Goal: Transaction & Acquisition: Book appointment/travel/reservation

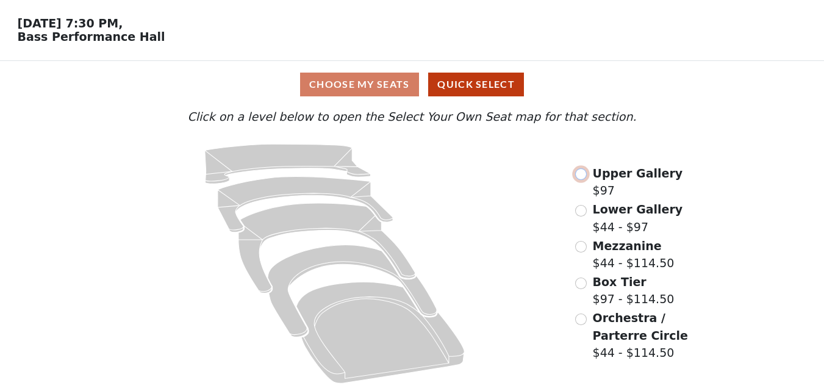
click at [582, 170] on input "radio" at bounding box center [581, 174] width 12 height 12
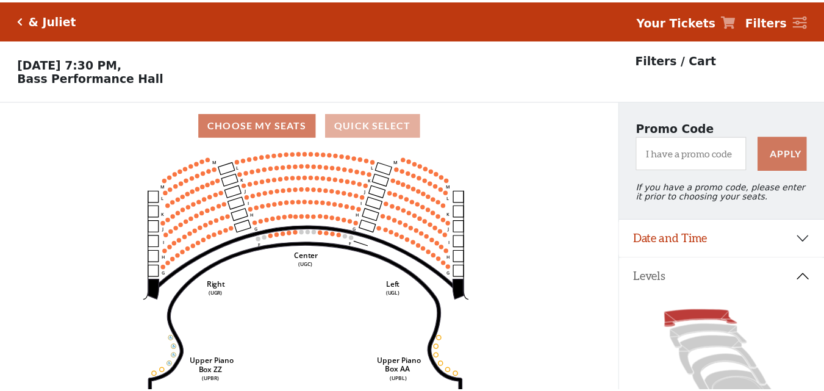
scroll to position [57, 0]
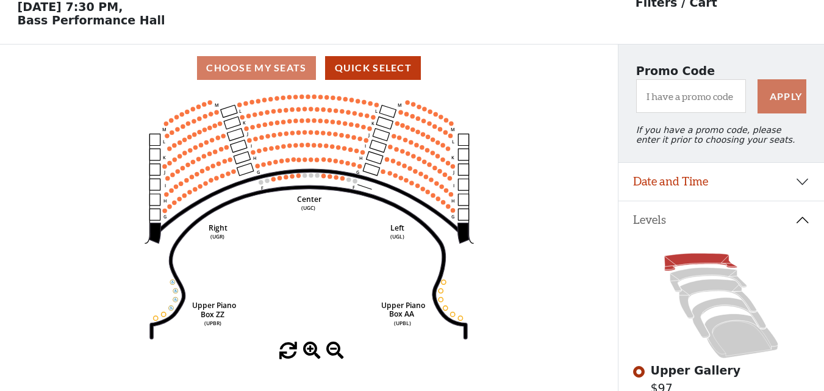
click at [358, 168] on circle at bounding box center [360, 166] width 4 height 4
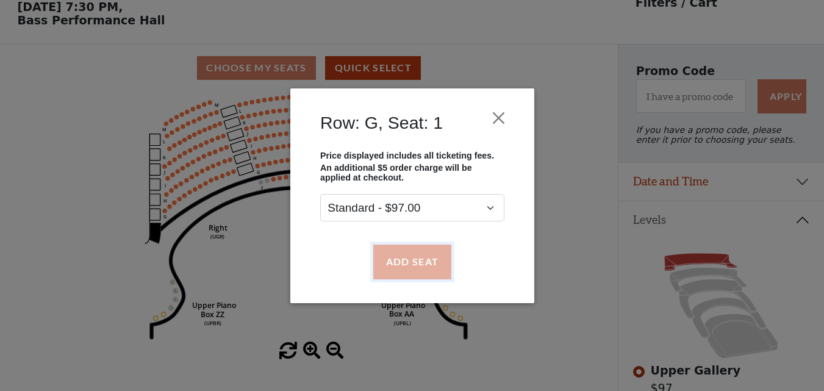
click at [413, 257] on button "Add Seat" at bounding box center [412, 262] width 78 height 34
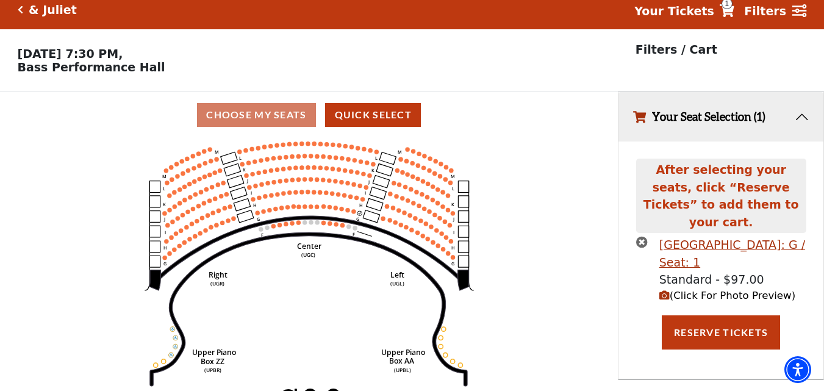
scroll to position [0, 0]
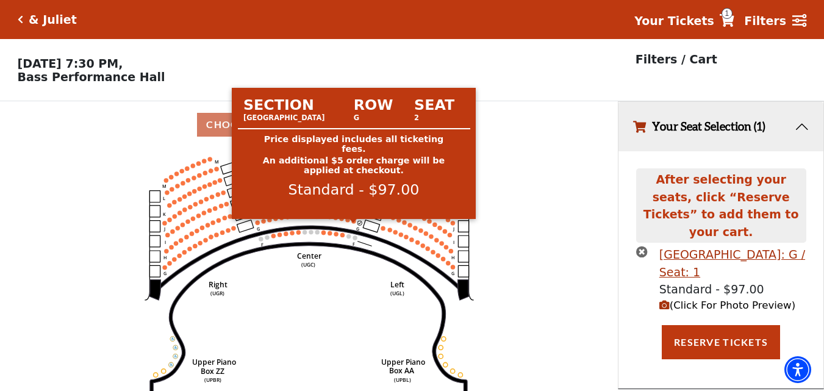
click at [355, 223] on circle at bounding box center [353, 221] width 4 height 4
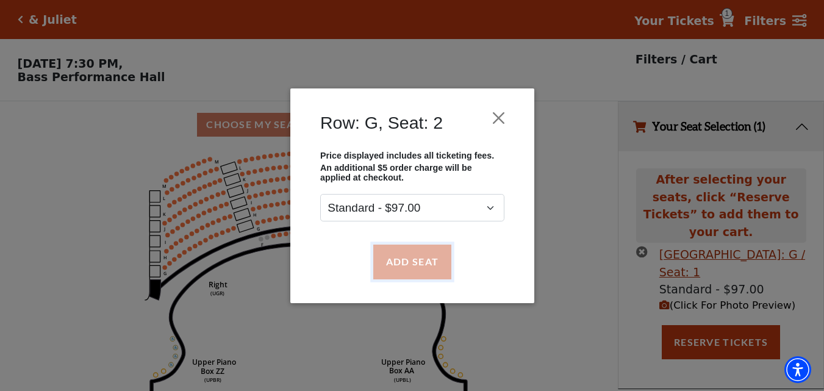
click at [396, 250] on button "Add Seat" at bounding box center [412, 262] width 78 height 34
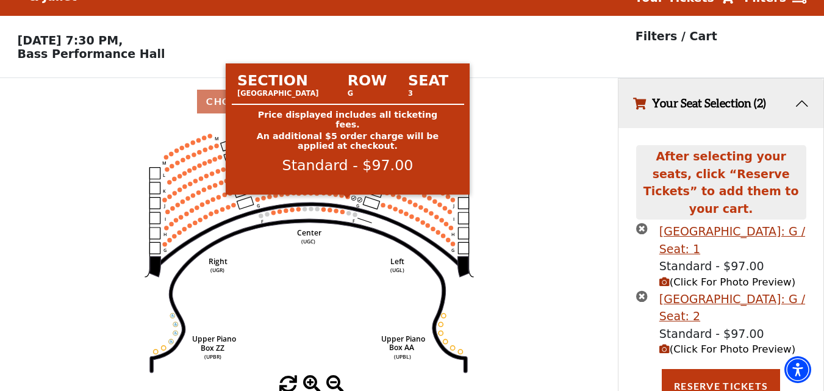
click at [349, 199] on circle at bounding box center [347, 197] width 4 height 4
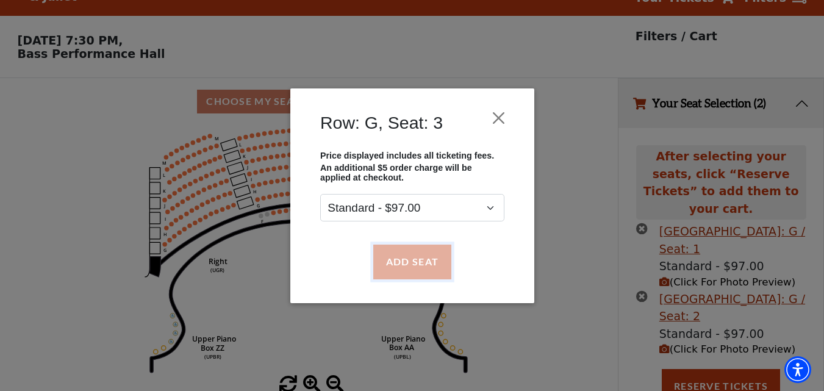
click at [391, 254] on button "Add Seat" at bounding box center [412, 262] width 78 height 34
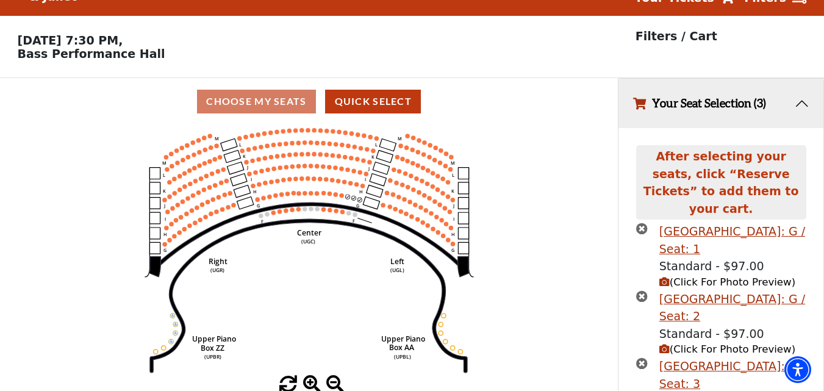
scroll to position [91, 0]
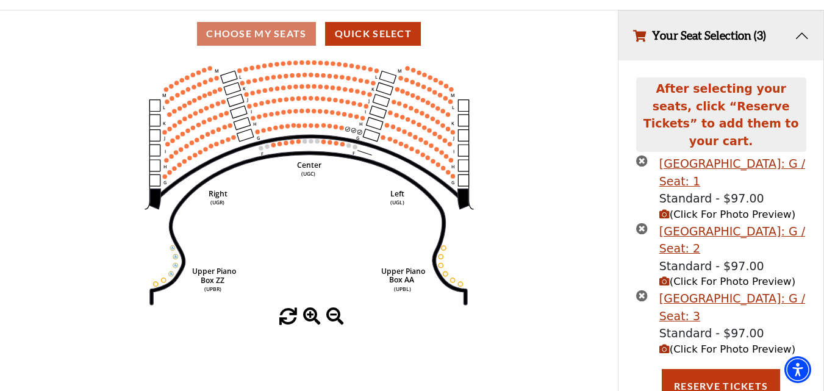
click at [339, 130] on use "Seat Selected" at bounding box center [341, 127] width 5 height 5
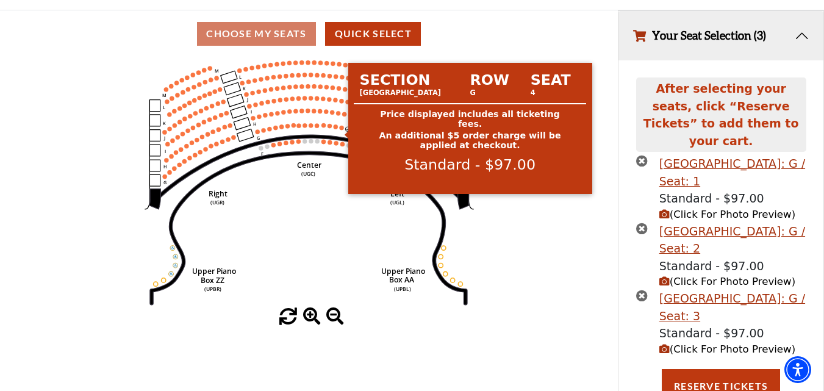
click at [342, 130] on circle at bounding box center [341, 128] width 4 height 4
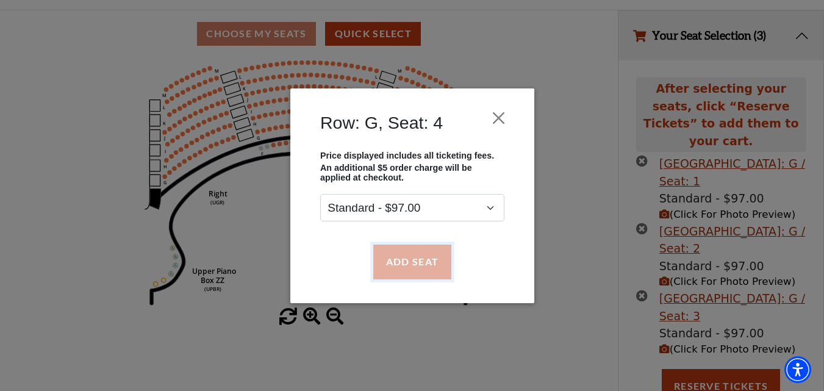
click at [406, 252] on button "Add Seat" at bounding box center [412, 262] width 78 height 34
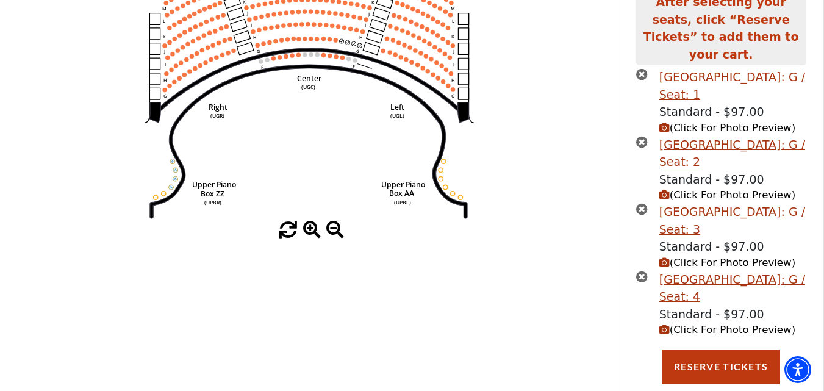
scroll to position [188, 0]
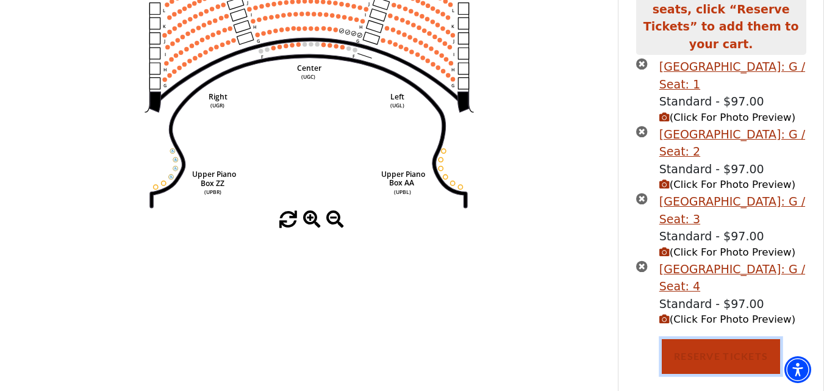
click at [716, 339] on button "Reserve Tickets" at bounding box center [721, 356] width 118 height 34
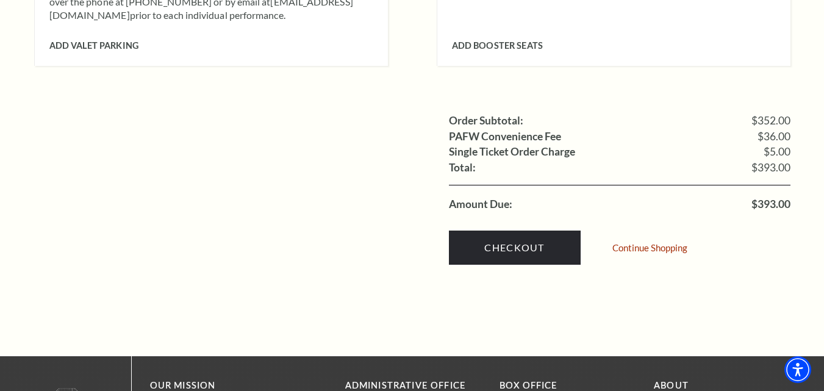
scroll to position [1275, 0]
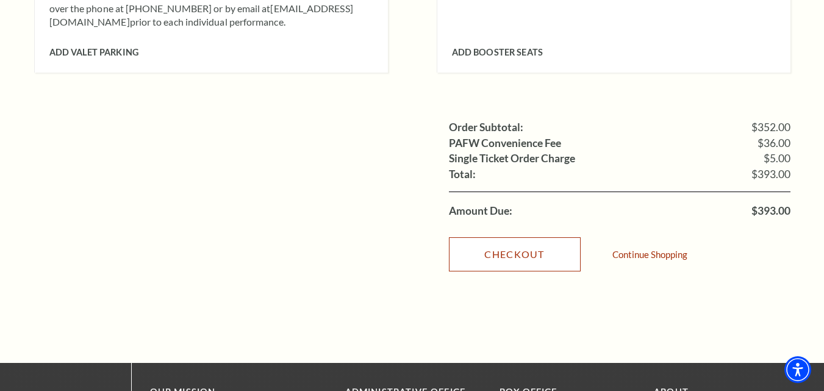
click at [492, 237] on link "Checkout" at bounding box center [515, 254] width 132 height 34
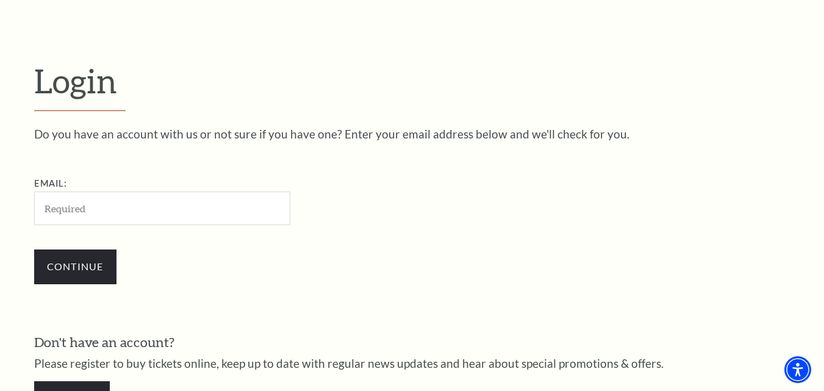
scroll to position [218, 0]
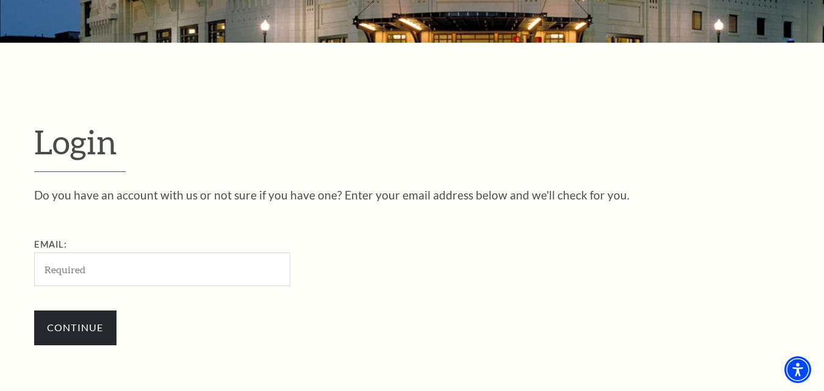
click at [236, 264] on input "Email:" at bounding box center [162, 270] width 256 height 34
type input "sushreesamapika.stellardl@gmail.com"
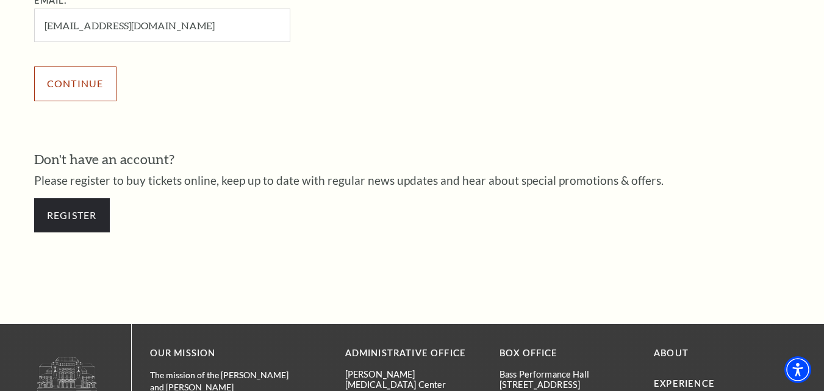
click at [90, 76] on input "Continue" at bounding box center [75, 84] width 82 height 34
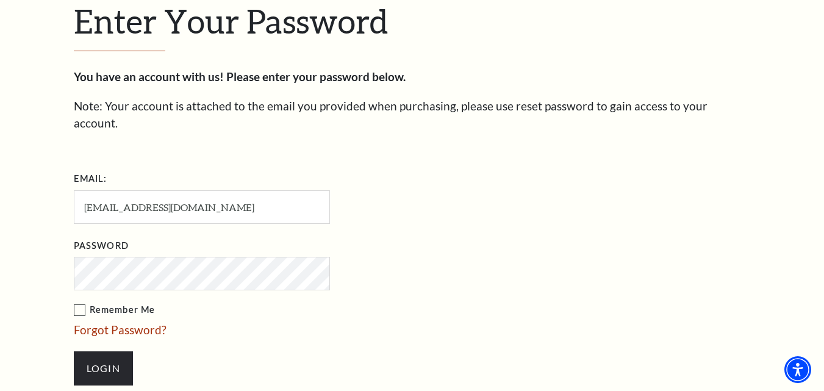
scroll to position [350, 0]
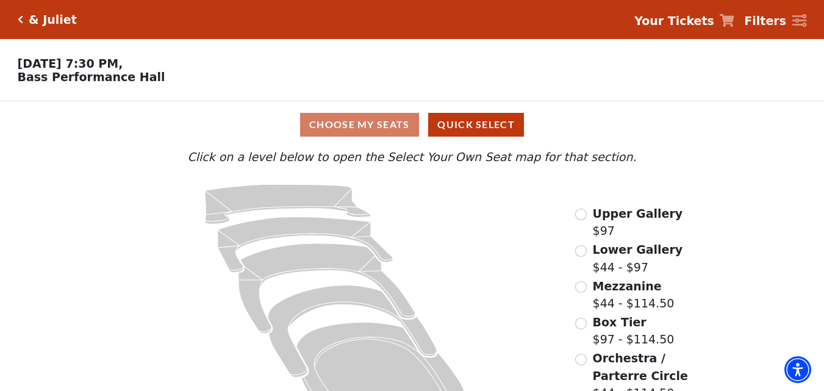
click at [580, 210] on div "Upper Gallery $97" at bounding box center [628, 222] width 107 height 35
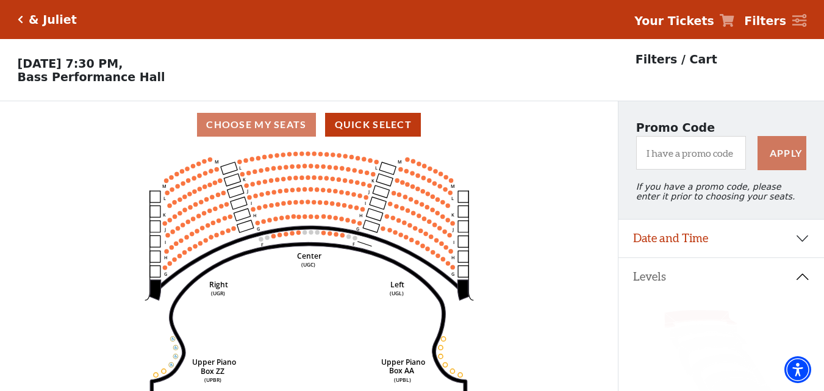
scroll to position [57, 0]
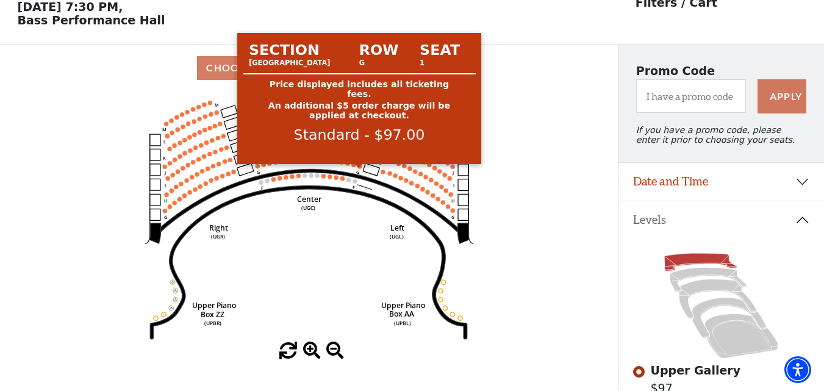
click at [359, 168] on circle at bounding box center [360, 166] width 4 height 4
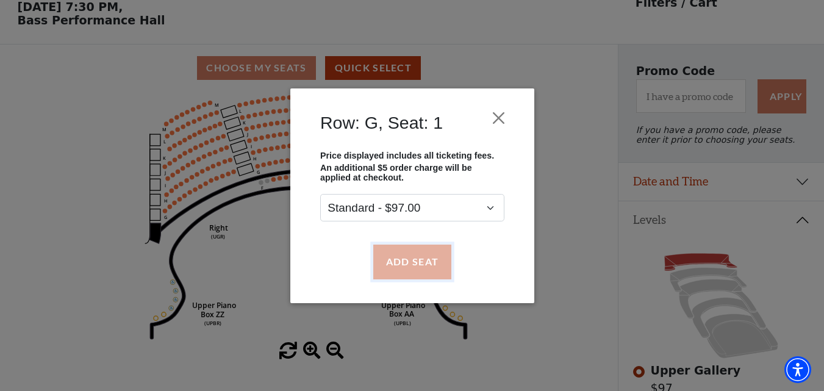
click at [406, 261] on button "Add Seat" at bounding box center [412, 262] width 78 height 34
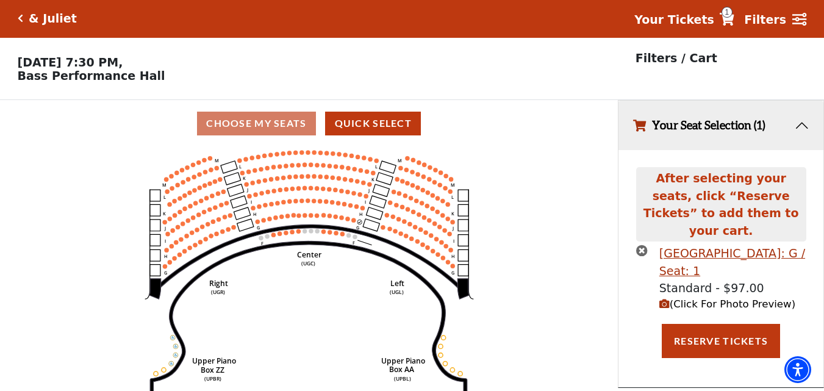
scroll to position [0, 0]
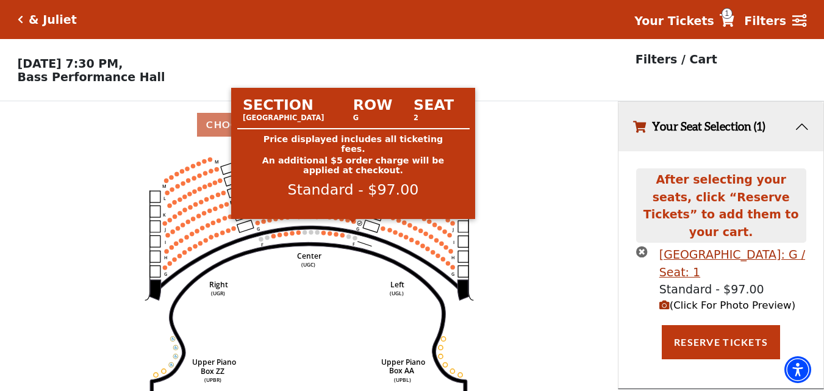
click at [355, 223] on circle at bounding box center [353, 221] width 4 height 4
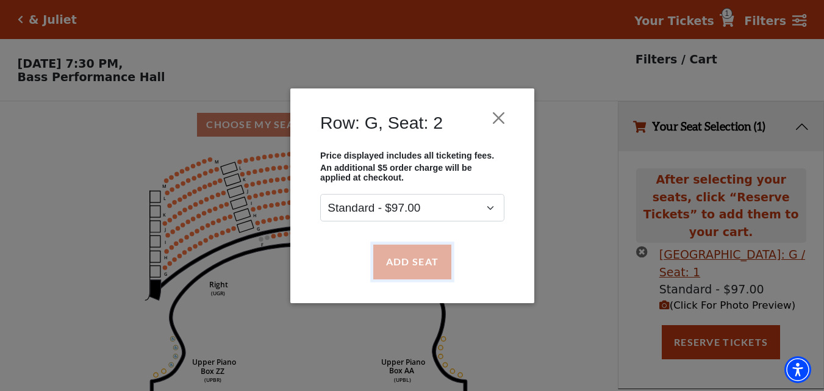
click at [397, 266] on button "Add Seat" at bounding box center [412, 262] width 78 height 34
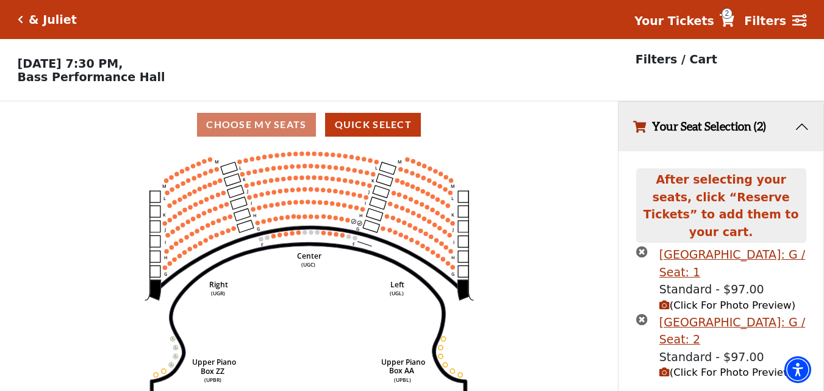
scroll to position [23, 0]
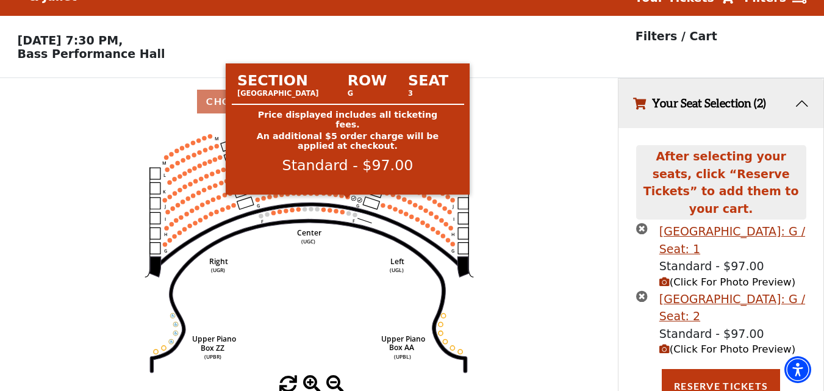
click at [350, 199] on circle at bounding box center [347, 197] width 4 height 4
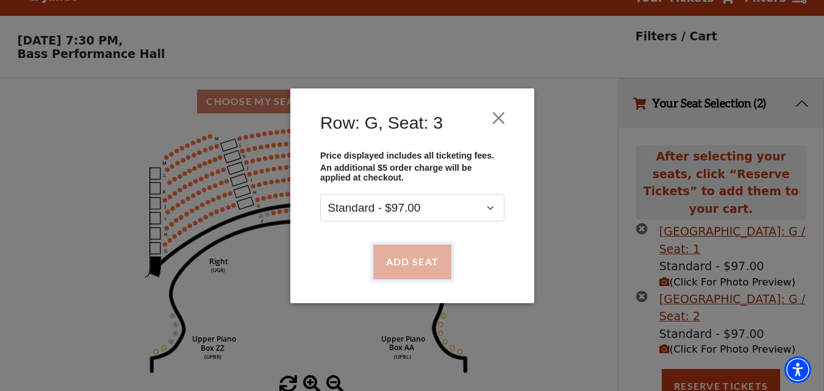
click at [397, 254] on button "Add Seat" at bounding box center [412, 262] width 78 height 34
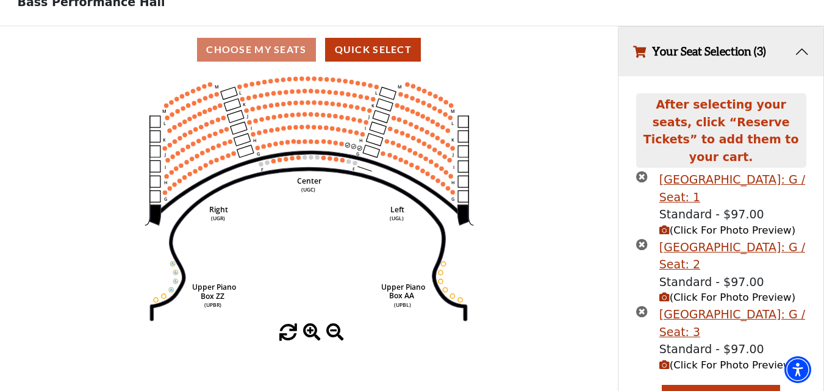
scroll to position [91, 0]
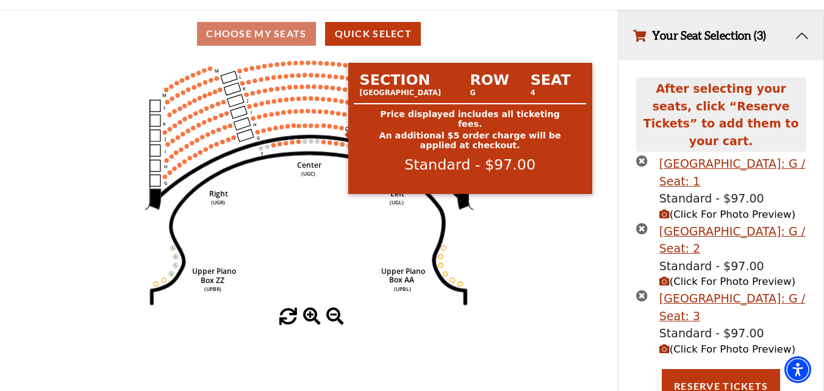
click at [342, 130] on circle at bounding box center [341, 128] width 4 height 4
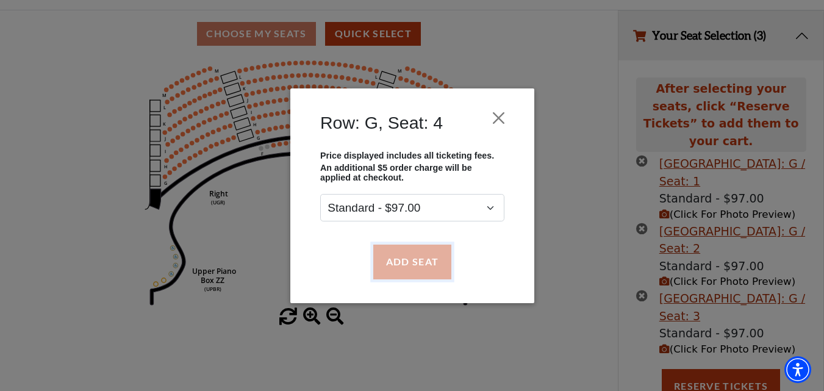
click at [416, 254] on button "Add Seat" at bounding box center [412, 262] width 78 height 34
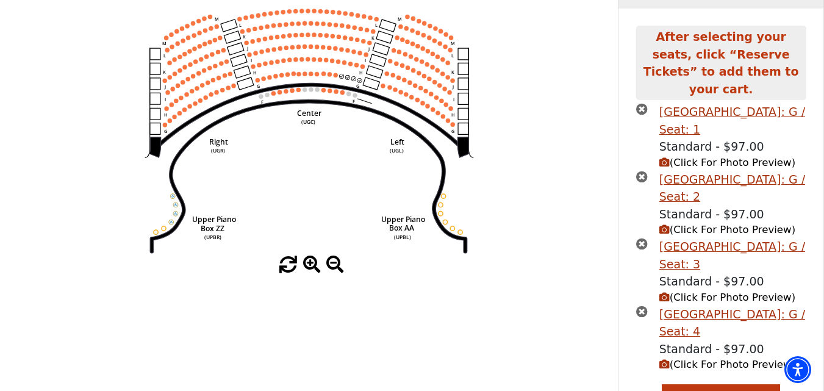
scroll to position [158, 0]
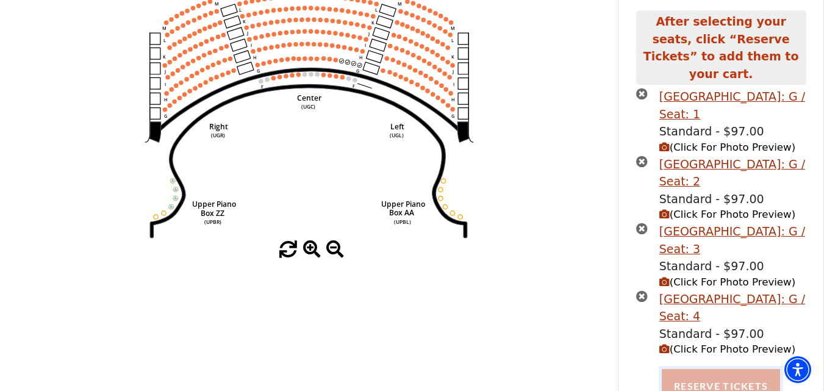
click at [736, 375] on button "Reserve Tickets" at bounding box center [721, 386] width 118 height 34
click at [726, 375] on button "Reserve Tickets" at bounding box center [721, 386] width 118 height 34
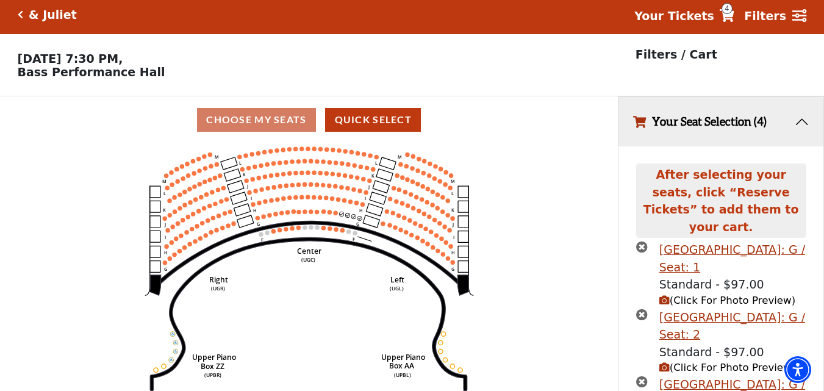
scroll to position [0, 0]
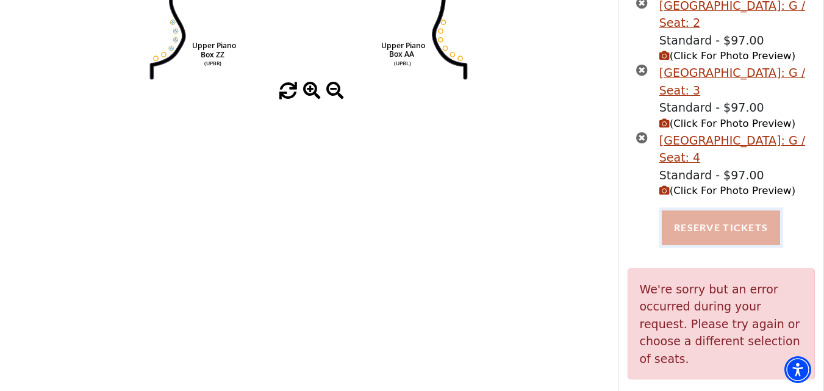
click at [708, 212] on button "Reserve Tickets" at bounding box center [721, 227] width 118 height 34
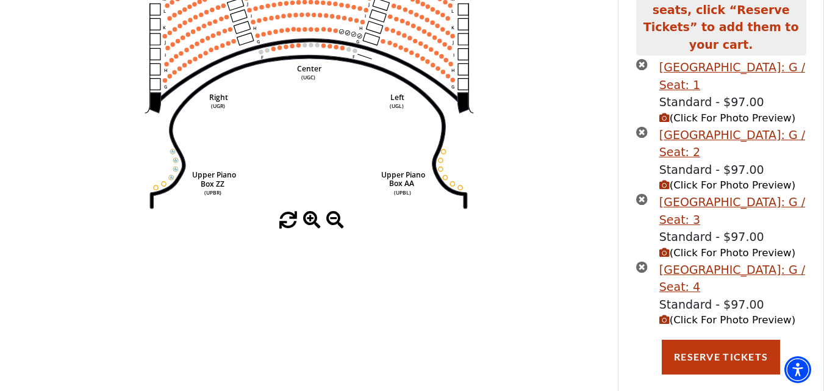
scroll to position [195, 0]
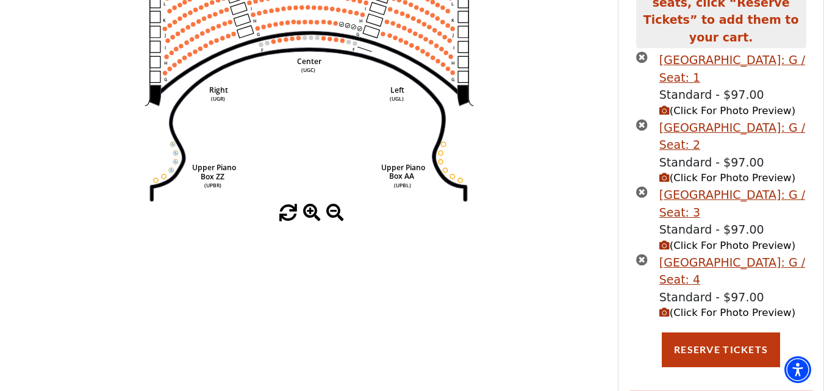
click at [642, 51] on icon "times-circle" at bounding box center [642, 57] width 12 height 12
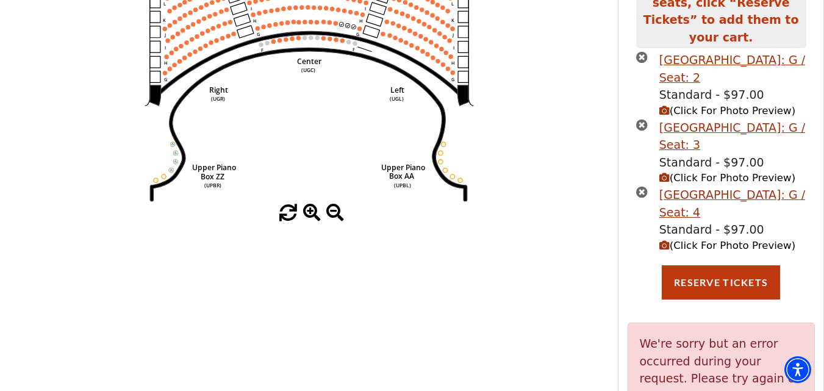
click at [642, 51] on icon "times-circle" at bounding box center [642, 57] width 12 height 12
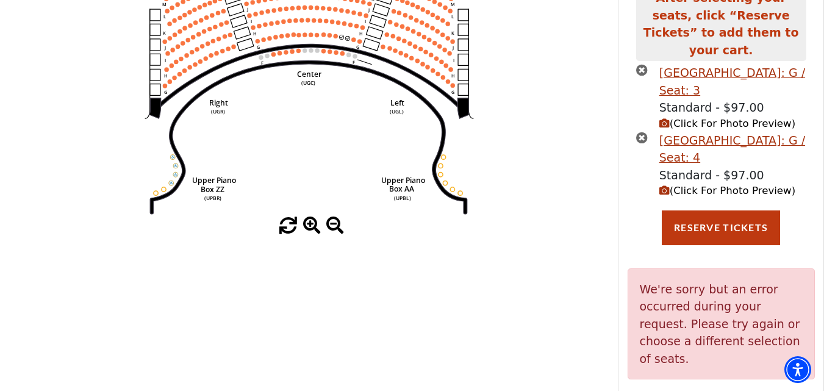
click at [642, 64] on icon "times-circle" at bounding box center [642, 70] width 12 height 12
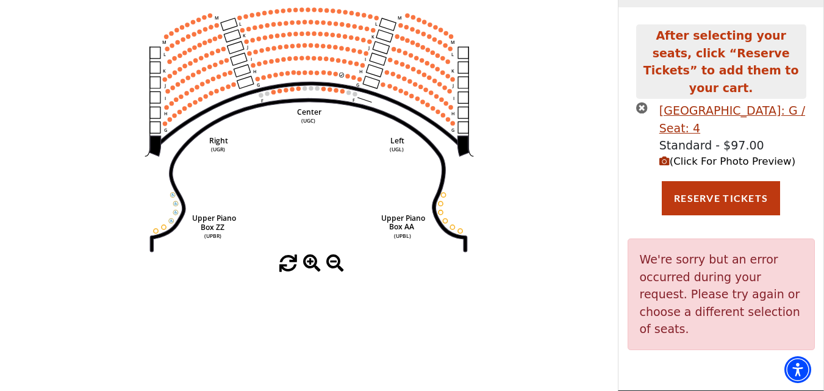
scroll to position [114, 0]
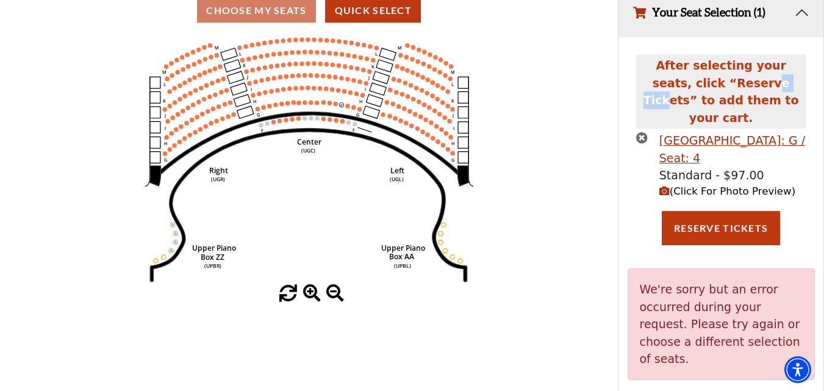
click at [641, 61] on div "After selecting your seats, click “Reserve Tickets” to add them to your cart." at bounding box center [721, 91] width 170 height 74
click at [635, 111] on div "After selecting your seats, click “Reserve Tickets” to add them to your cart. U…" at bounding box center [721, 228] width 205 height 383
click at [639, 132] on icon "times-circle" at bounding box center [642, 138] width 12 height 12
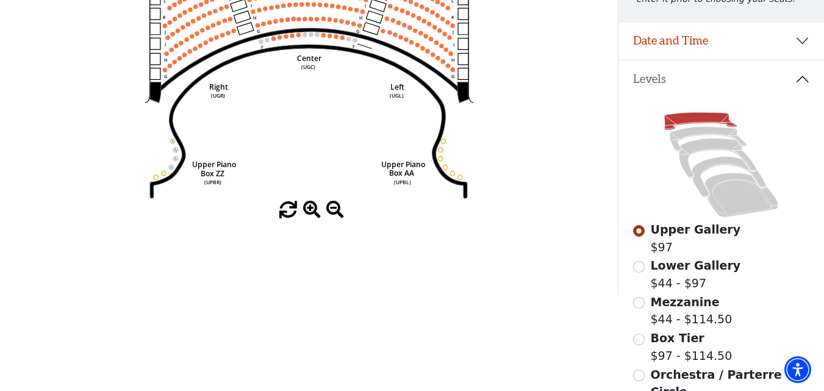
scroll to position [122, 0]
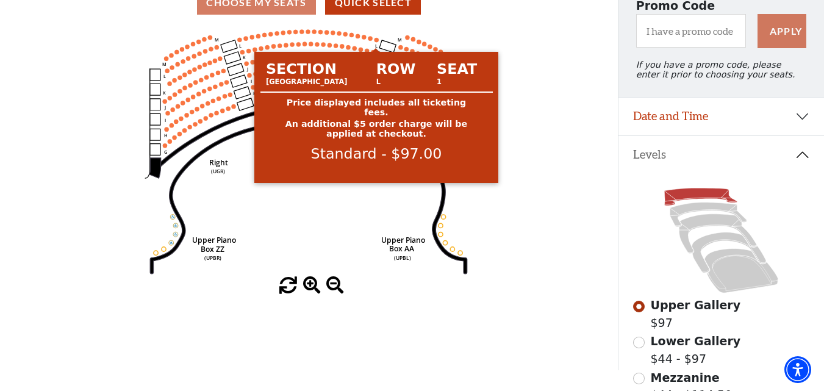
click at [376, 42] on circle at bounding box center [376, 40] width 4 height 4
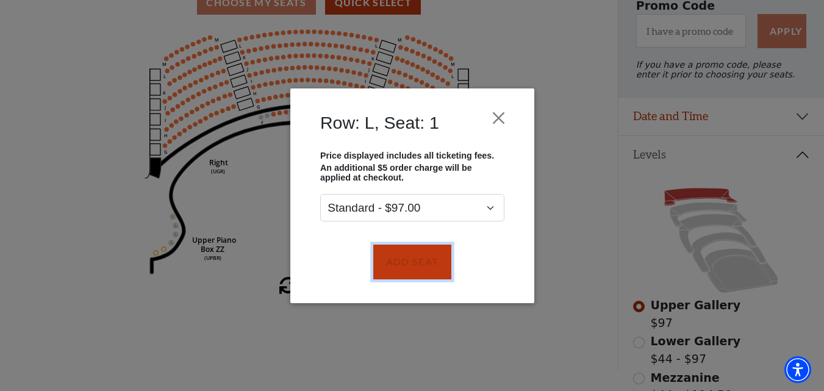
drag, startPoint x: 400, startPoint y: 264, endPoint x: 387, endPoint y: 224, distance: 41.7
click at [401, 263] on button "Add Seat" at bounding box center [412, 262] width 78 height 34
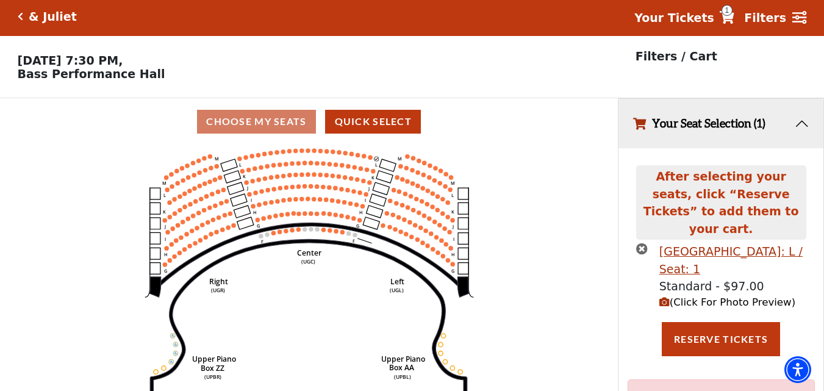
scroll to position [0, 0]
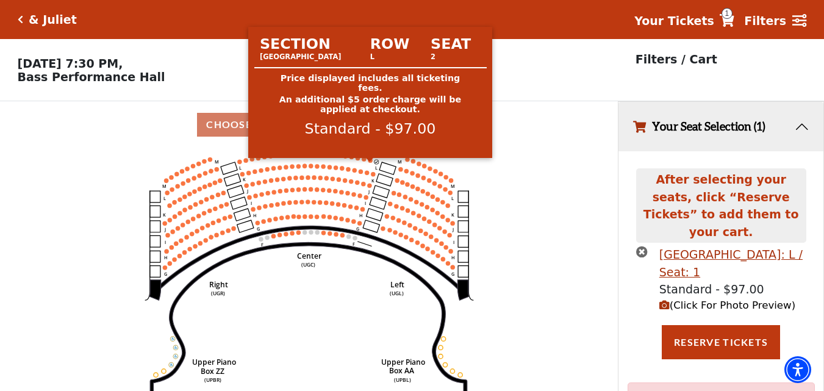
click at [370, 162] on circle at bounding box center [370, 160] width 4 height 4
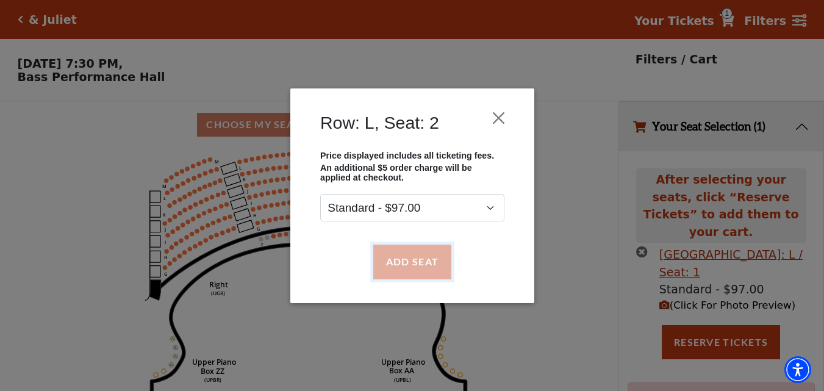
click at [401, 268] on button "Add Seat" at bounding box center [412, 262] width 78 height 34
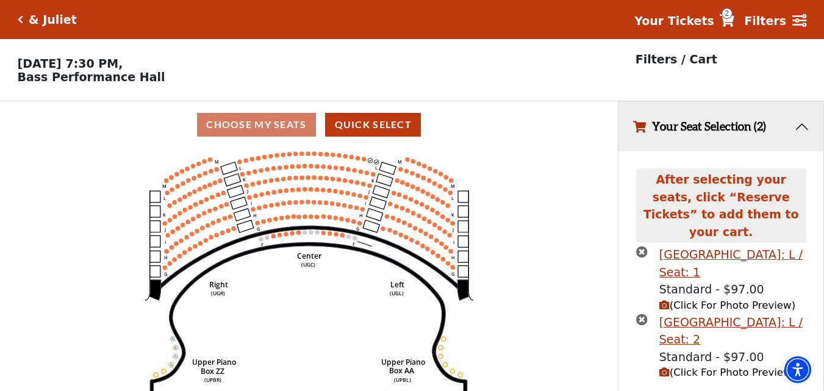
scroll to position [23, 0]
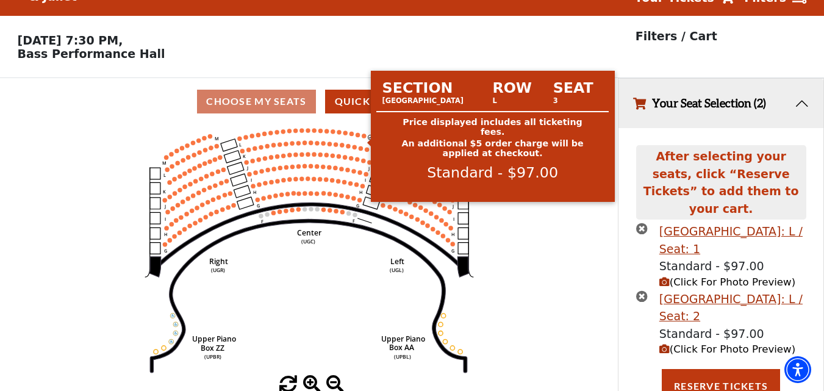
click at [365, 138] on circle at bounding box center [364, 136] width 4 height 4
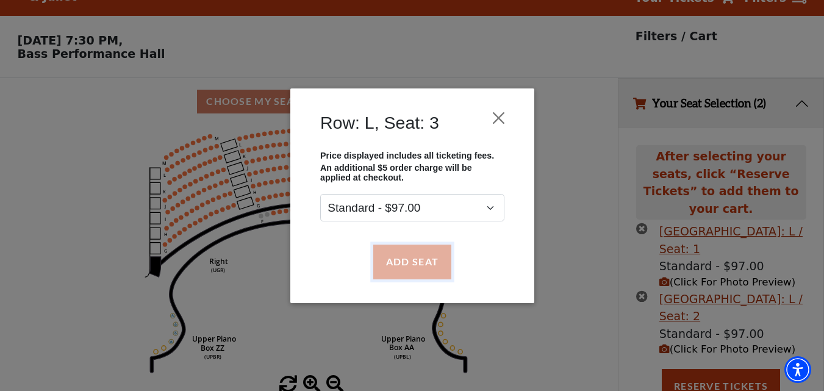
click at [422, 260] on button "Add Seat" at bounding box center [412, 262] width 78 height 34
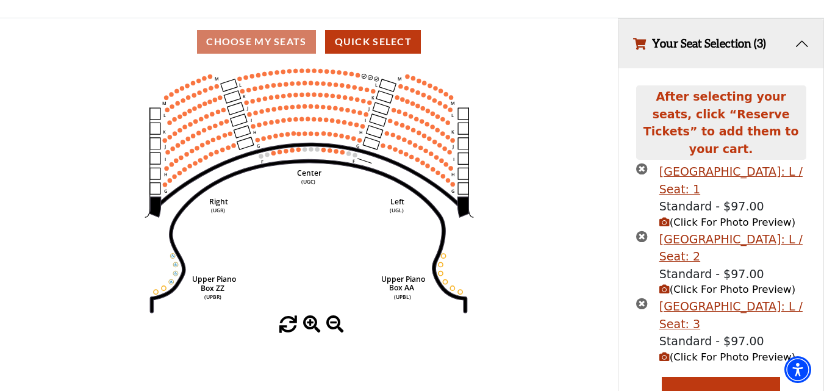
scroll to position [91, 0]
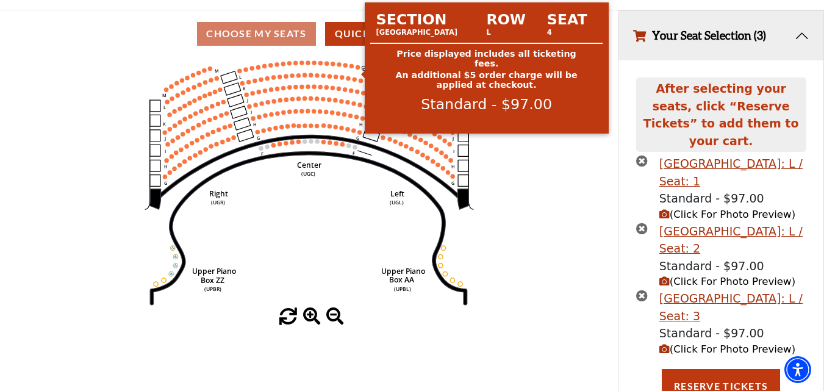
click at [358, 69] on circle at bounding box center [358, 67] width 4 height 4
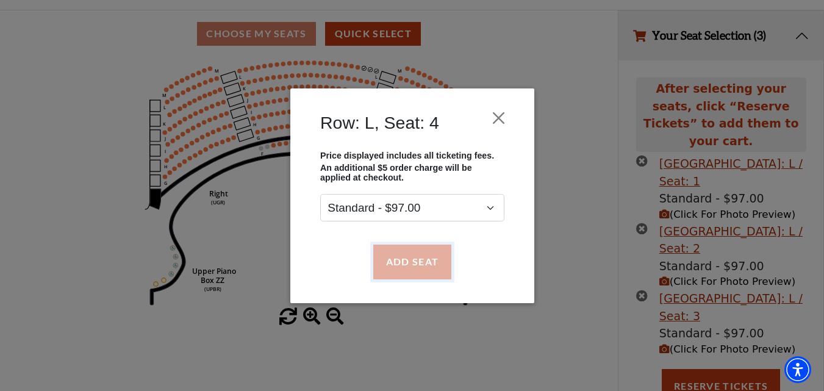
click at [419, 264] on button "Add Seat" at bounding box center [412, 262] width 78 height 34
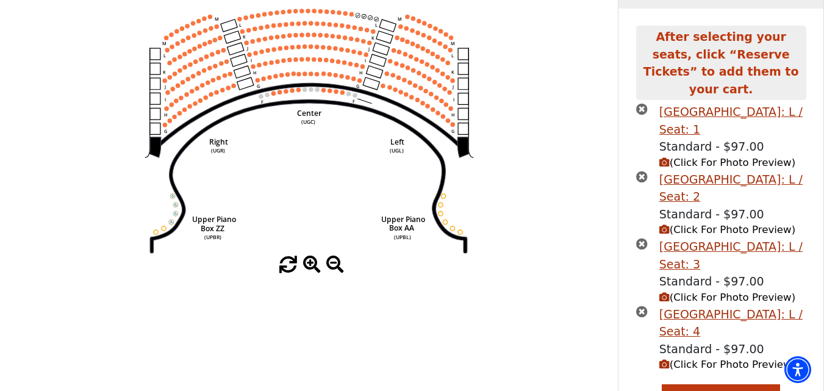
scroll to position [158, 0]
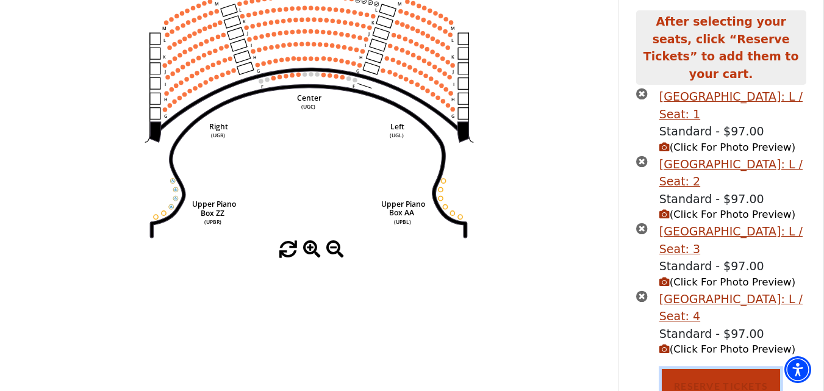
click at [739, 369] on button "Reserve Tickets" at bounding box center [721, 386] width 118 height 34
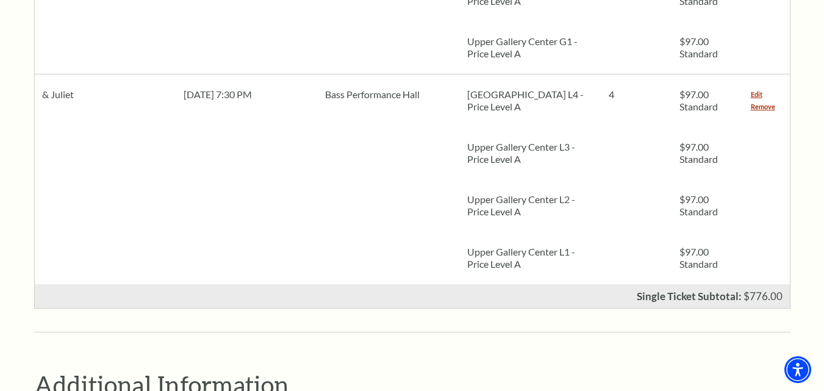
scroll to position [610, 0]
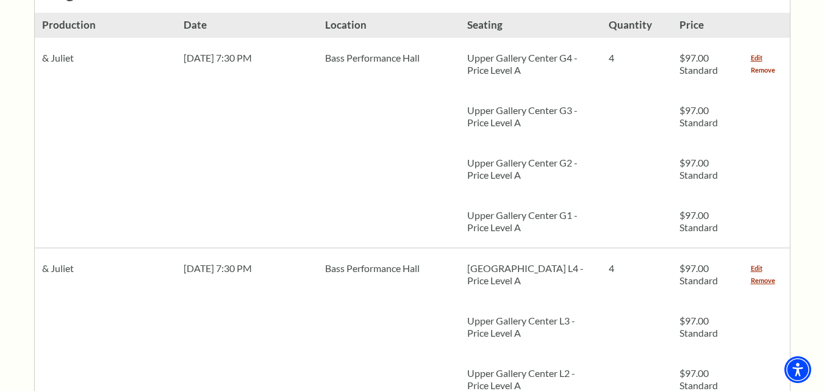
click at [767, 64] on link "Remove" at bounding box center [763, 70] width 24 height 12
click at [764, 64] on link "Remove" at bounding box center [763, 70] width 24 height 12
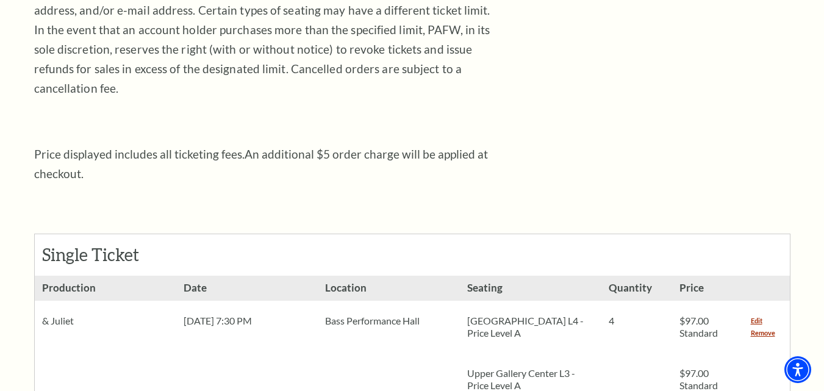
scroll to position [549, 0]
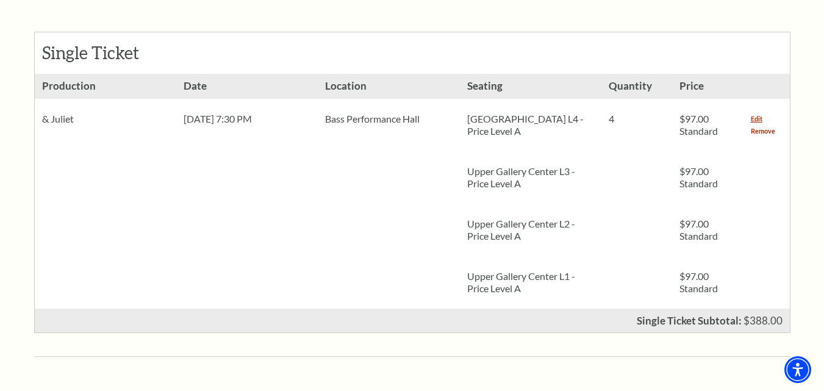
click at [761, 125] on link "Remove" at bounding box center [763, 131] width 24 height 12
